Goal: Navigation & Orientation: Find specific page/section

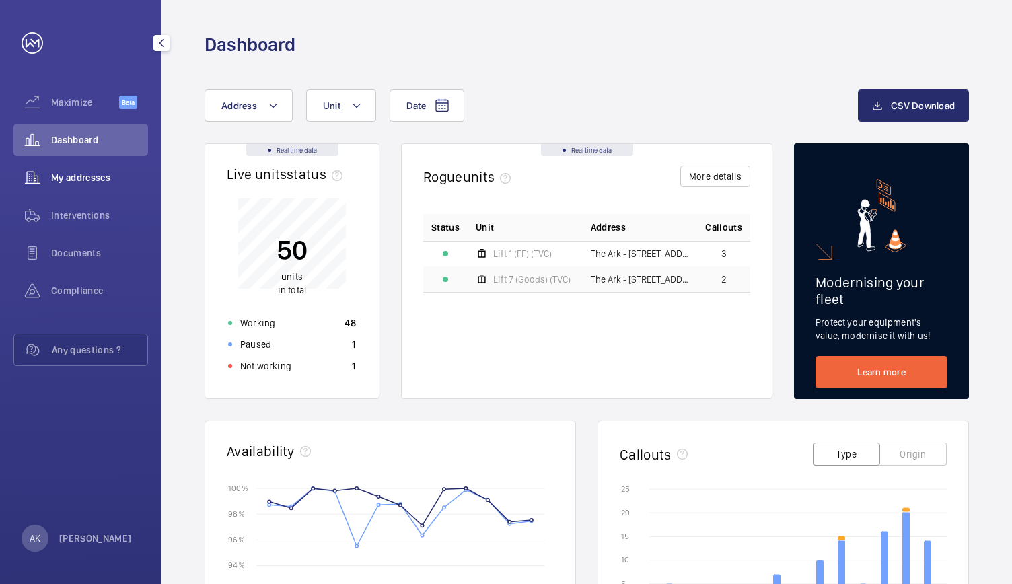
click at [100, 178] on span "My addresses" at bounding box center [99, 177] width 97 height 13
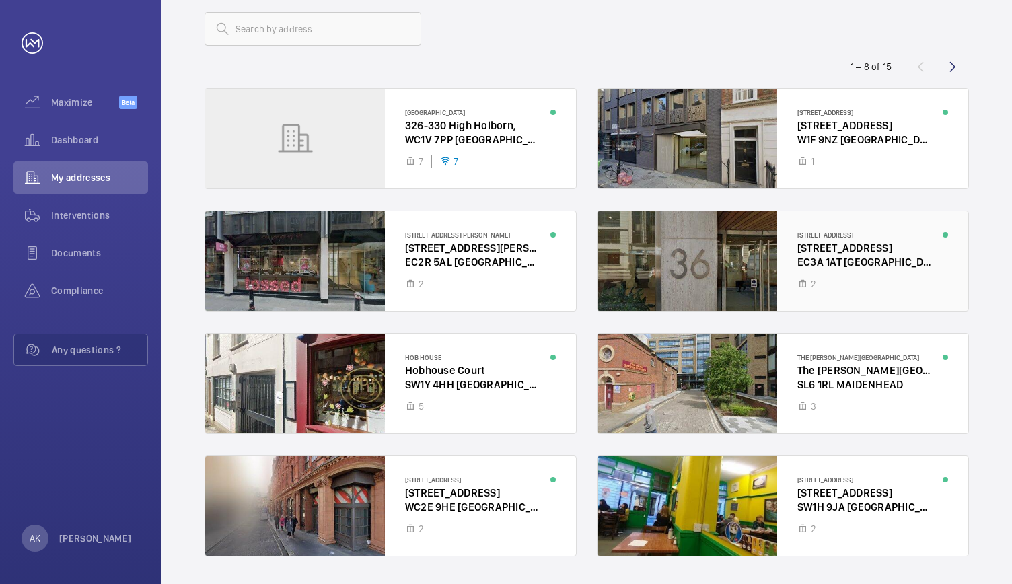
scroll to position [76, 0]
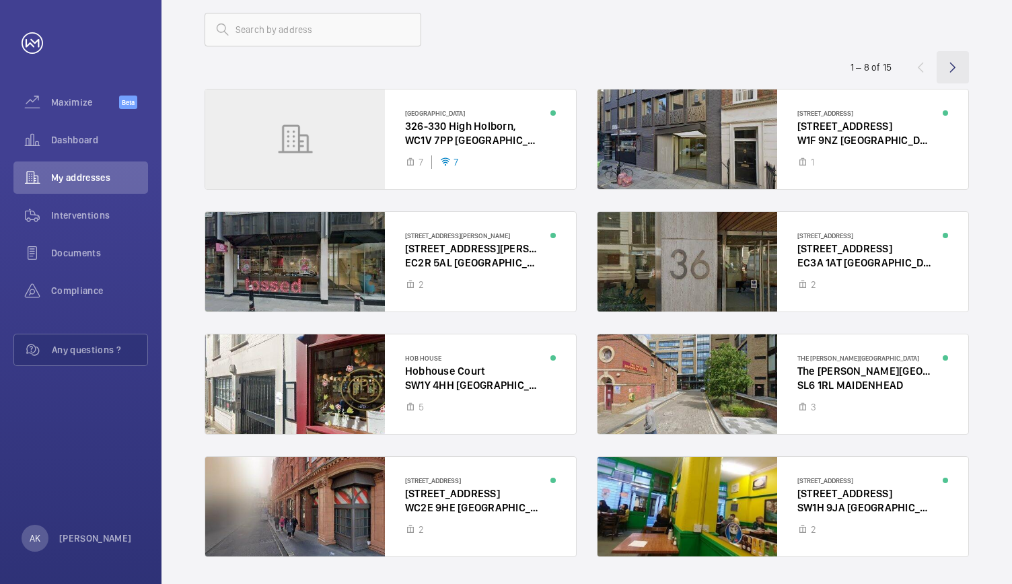
click at [960, 59] on wm-front-icon-button at bounding box center [953, 67] width 32 height 32
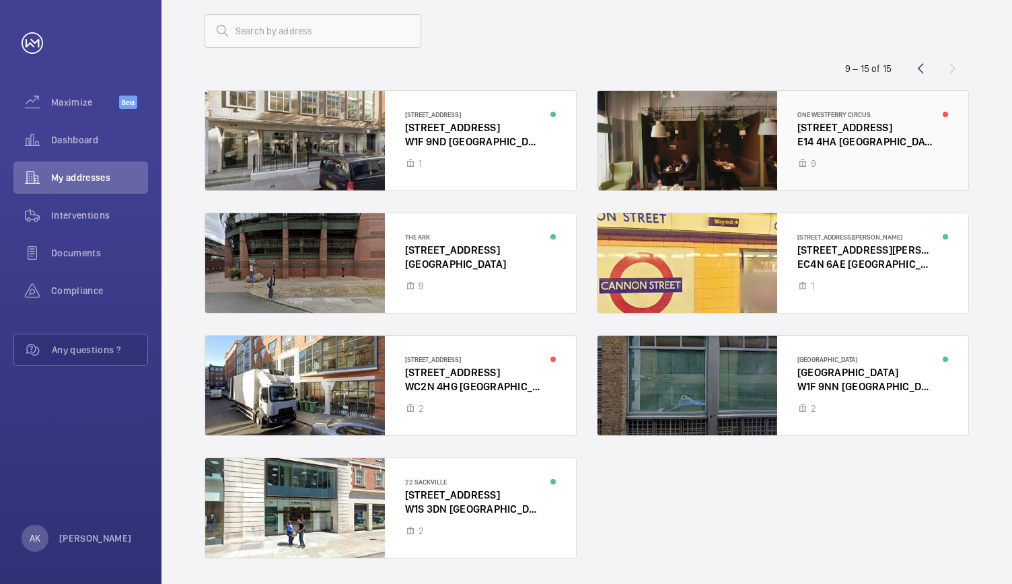
scroll to position [75, 0]
click at [686, 270] on div at bounding box center [783, 263] width 371 height 100
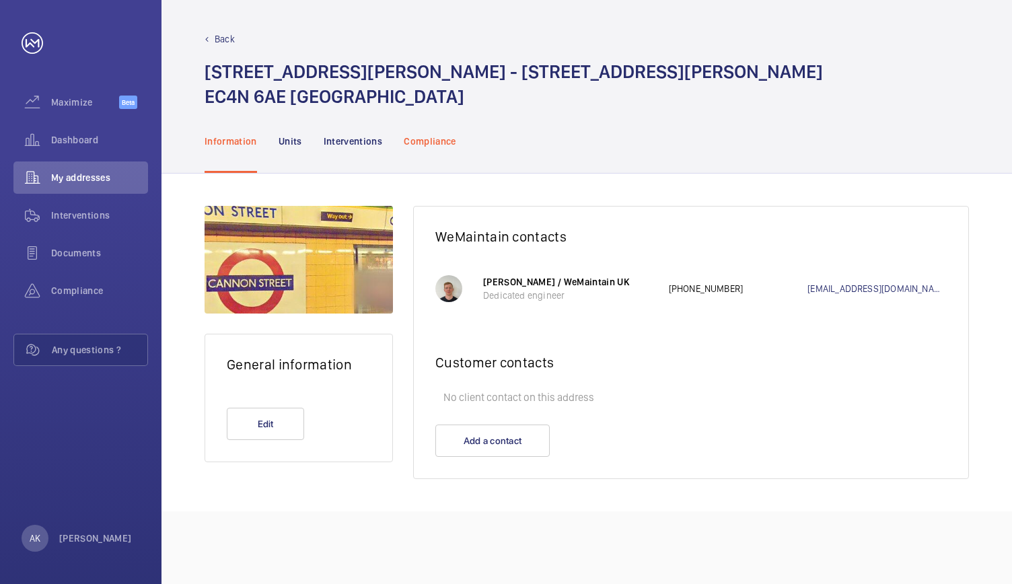
click at [427, 140] on p "Compliance" at bounding box center [430, 141] width 53 height 13
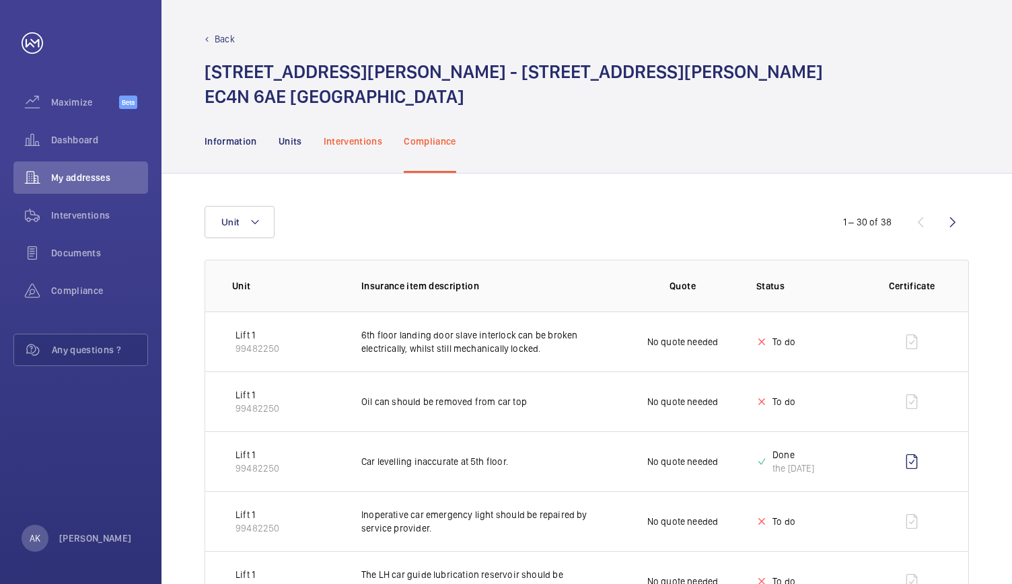
click at [350, 143] on p "Interventions" at bounding box center [353, 141] width 59 height 13
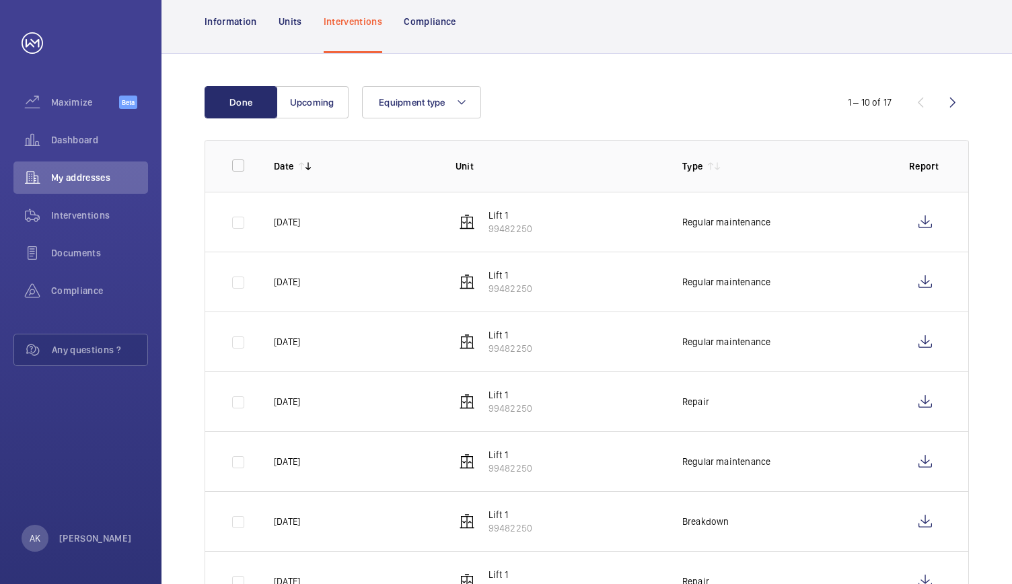
scroll to position [121, 0]
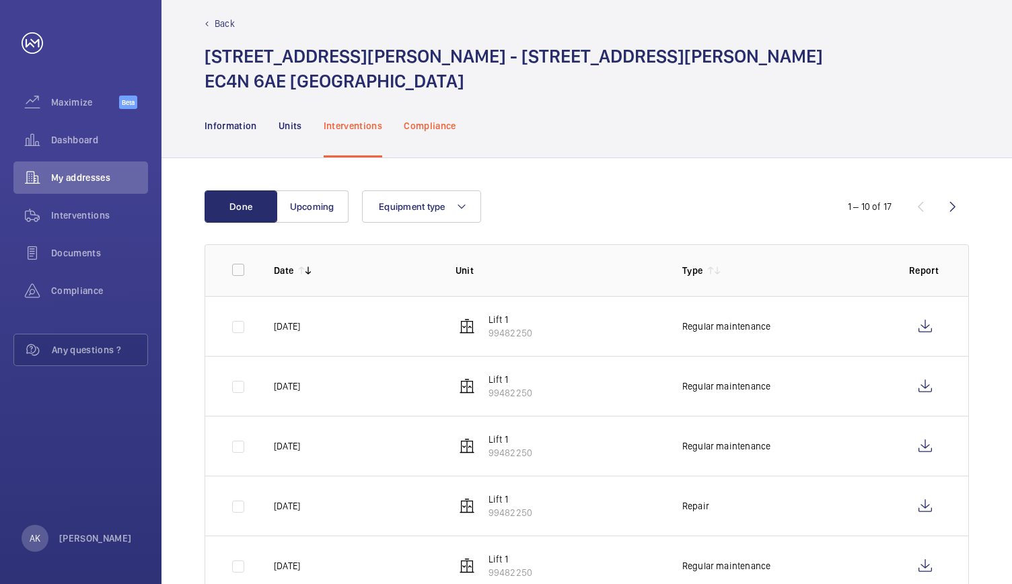
click at [424, 116] on div "Compliance" at bounding box center [430, 126] width 53 height 64
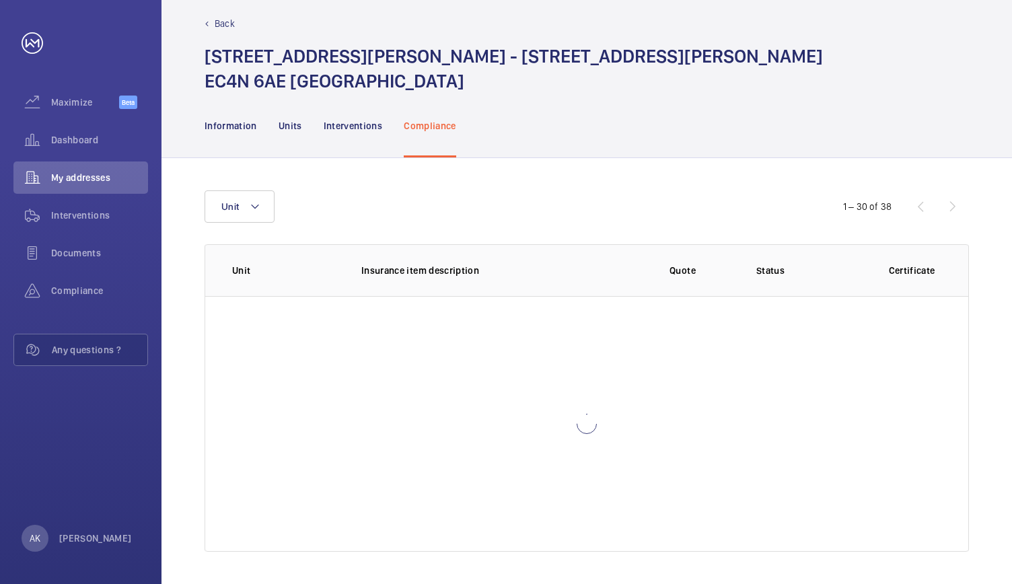
scroll to position [15, 0]
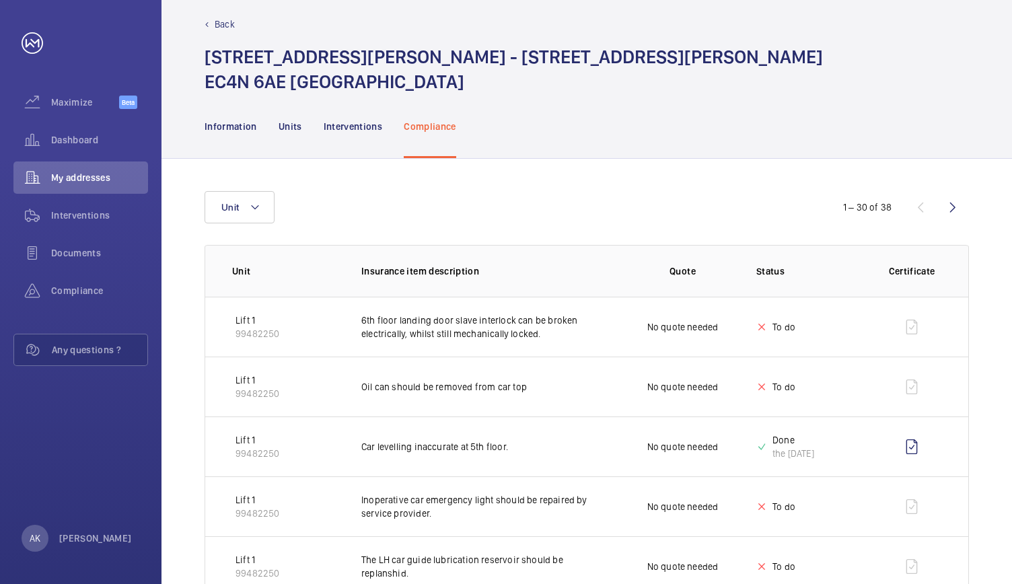
scroll to position [15, 0]
click at [450, 339] on td "6th floor landing door slave interlock can be broken electrically, whilst still…" at bounding box center [474, 326] width 269 height 60
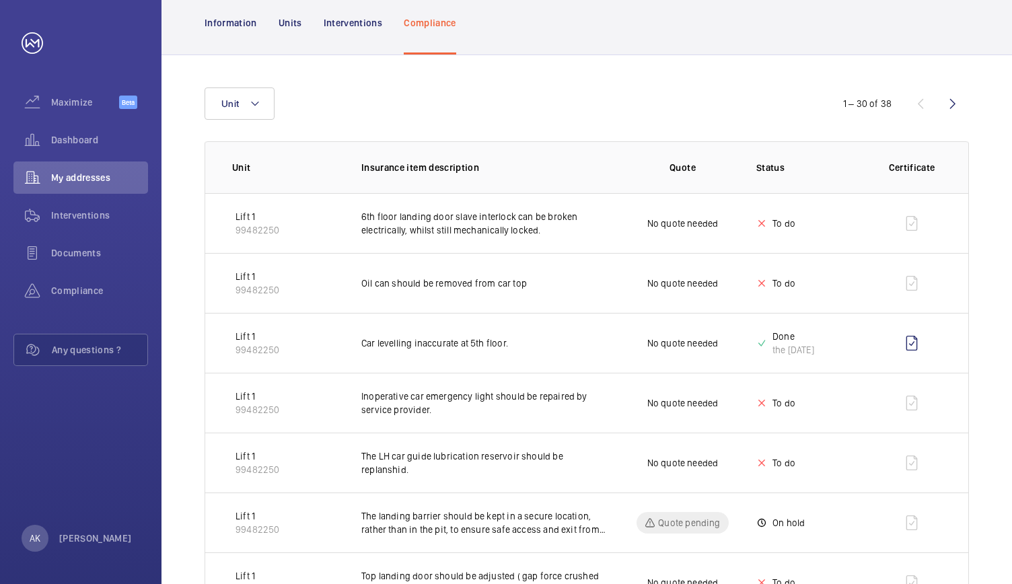
scroll to position [119, 0]
